Goal: Use online tool/utility: Utilize a website feature to perform a specific function

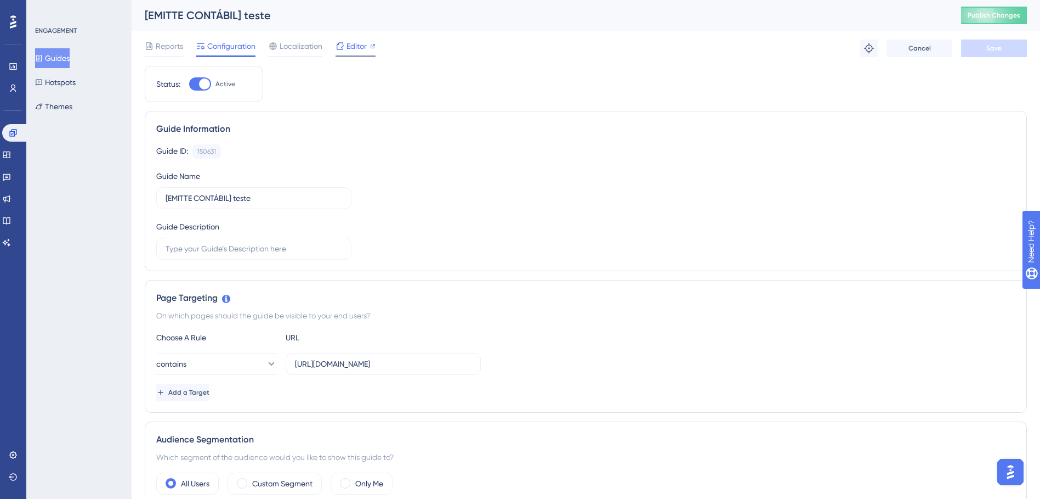
click at [345, 43] on div "Editor" at bounding box center [356, 45] width 40 height 13
click at [353, 48] on span "Editor" at bounding box center [357, 45] width 20 height 13
click at [392, 365] on input "https://painel-contabil-v2.emitte.com.br/dashboard/gestao-mei" at bounding box center [383, 364] width 177 height 12
click at [378, 357] on label "https://painel-contabil-v2.emitte.com.br/dashboard/gestao-mei" at bounding box center [383, 364] width 195 height 22
click at [378, 358] on input "https://painel-contabil-v2.emitte.com.br/dashboard/gestao-mei" at bounding box center [383, 364] width 177 height 12
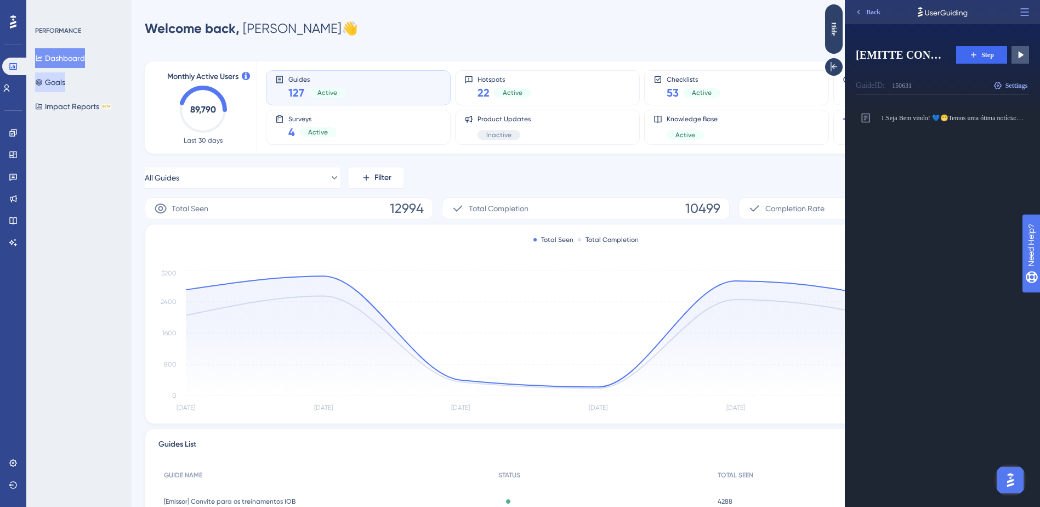
click at [65, 82] on button "Goals" at bounding box center [50, 82] width 30 height 20
click at [987, 54] on span "Step" at bounding box center [988, 54] width 13 height 9
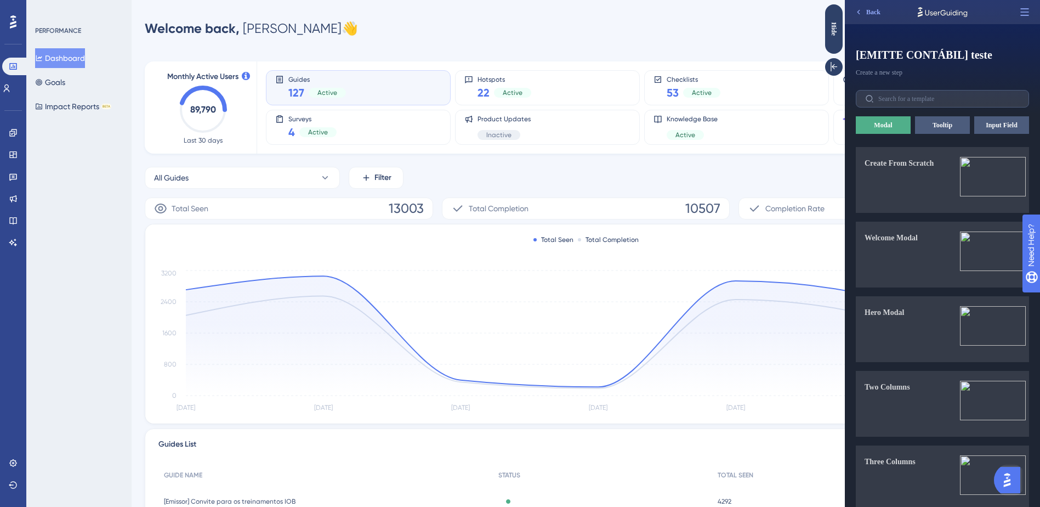
click at [637, 170] on div "All Guides Filter [DATE] [DATE]" at bounding box center [586, 178] width 883 height 22
